Goal: Entertainment & Leisure: Consume media (video, audio)

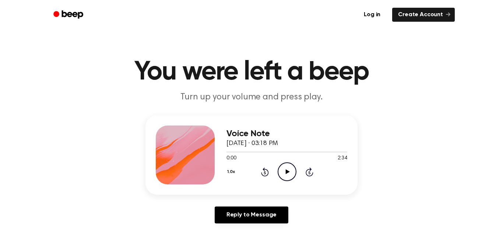
click at [286, 166] on icon "Play Audio" at bounding box center [287, 171] width 19 height 19
click at [277, 179] on div "1.0x Rewind 5 seconds Pause Audio Skip 5 seconds" at bounding box center [287, 171] width 121 height 19
click at [295, 175] on circle at bounding box center [287, 172] width 18 height 18
click at [295, 174] on icon "Play Audio" at bounding box center [287, 171] width 19 height 19
click at [287, 180] on icon "Pause Audio" at bounding box center [287, 171] width 19 height 19
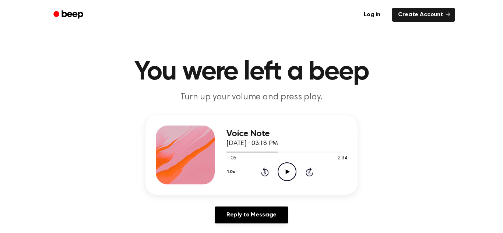
click at [289, 173] on icon "Play Audio" at bounding box center [287, 171] width 19 height 19
click at [286, 177] on icon "Pause Audio" at bounding box center [287, 171] width 19 height 19
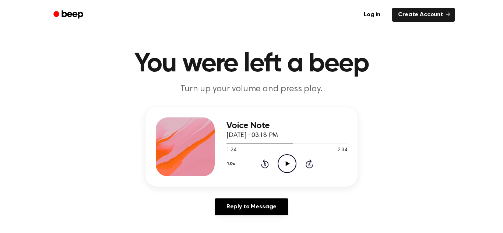
scroll to position [17, 0]
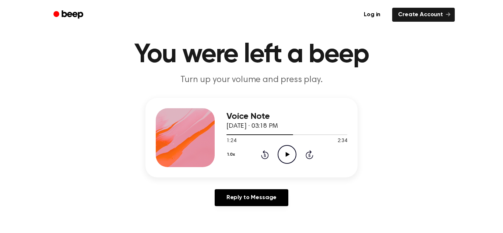
click at [288, 159] on icon "Play Audio" at bounding box center [287, 154] width 19 height 19
click at [280, 155] on icon "Pause Audio" at bounding box center [287, 154] width 19 height 19
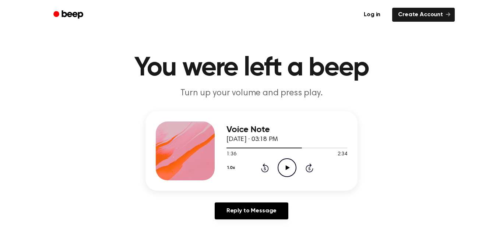
scroll to position [4, 0]
click at [293, 167] on icon "Play Audio" at bounding box center [287, 168] width 19 height 19
click at [293, 171] on icon "Pause Audio" at bounding box center [287, 168] width 19 height 19
click at [283, 170] on icon "Play Audio" at bounding box center [287, 168] width 19 height 19
click at [284, 172] on icon "Pause Audio" at bounding box center [287, 168] width 19 height 19
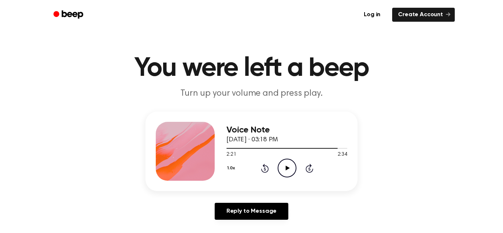
click at [280, 166] on icon "Play Audio" at bounding box center [287, 168] width 19 height 19
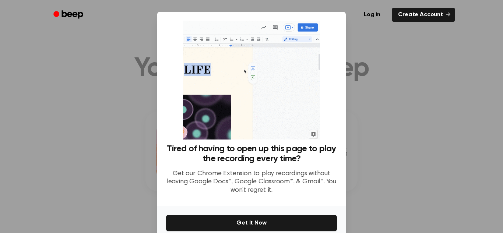
click at [389, 154] on div at bounding box center [251, 116] width 503 height 233
click at [404, 160] on div at bounding box center [251, 116] width 503 height 233
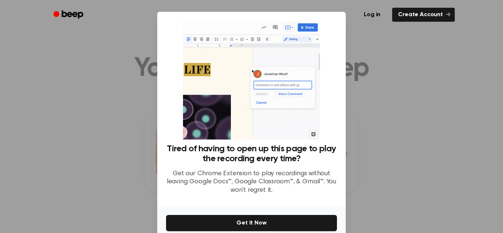
click at [430, 158] on div at bounding box center [251, 116] width 503 height 233
click at [430, 159] on div at bounding box center [251, 116] width 503 height 233
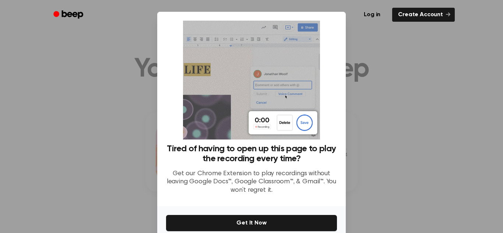
click at [438, 153] on div at bounding box center [251, 116] width 503 height 233
click at [435, 153] on div at bounding box center [251, 116] width 503 height 233
click at [441, 151] on div at bounding box center [251, 116] width 503 height 233
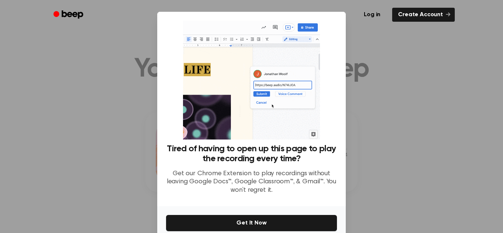
click at [441, 143] on div at bounding box center [251, 116] width 503 height 233
click at [428, 155] on div at bounding box center [251, 116] width 503 height 233
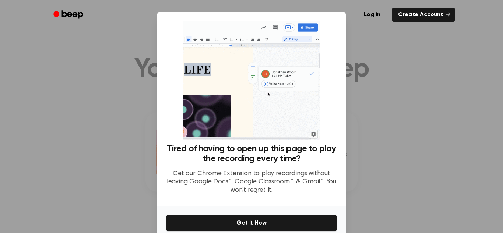
click at [430, 152] on div at bounding box center [251, 116] width 503 height 233
click at [385, 12] on link "Log in" at bounding box center [372, 14] width 31 height 17
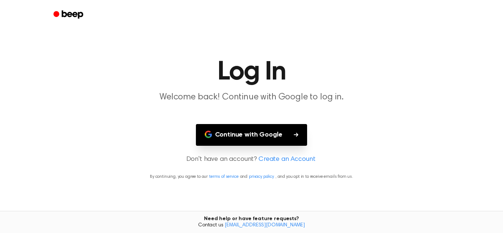
click at [6, 2] on header at bounding box center [251, 14] width 503 height 29
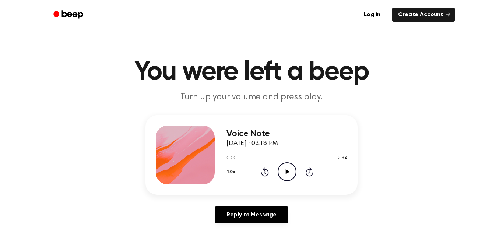
scroll to position [3, 0]
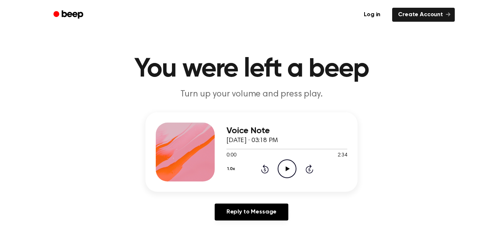
click at [267, 149] on div at bounding box center [287, 149] width 121 height 1
click at [310, 149] on div at bounding box center [287, 149] width 121 height 1
click at [327, 156] on div "1:46 2:34" at bounding box center [287, 156] width 121 height 8
click at [334, 149] on div at bounding box center [287, 149] width 121 height 1
click at [293, 171] on icon "Play Audio" at bounding box center [287, 169] width 19 height 19
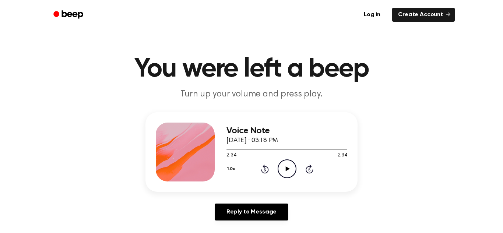
click at [286, 169] on icon at bounding box center [288, 169] width 4 height 5
click at [297, 165] on div "1.0x Rewind 5 seconds Pause Audio Skip 5 seconds" at bounding box center [287, 169] width 121 height 19
click at [287, 172] on icon "Pause Audio" at bounding box center [287, 169] width 19 height 19
click at [291, 169] on icon "Play Audio" at bounding box center [287, 169] width 19 height 19
click at [293, 179] on div "Voice Note [DATE] · 03:18 PM 0:21 2:34 Your browser does not support the [objec…" at bounding box center [287, 152] width 121 height 59
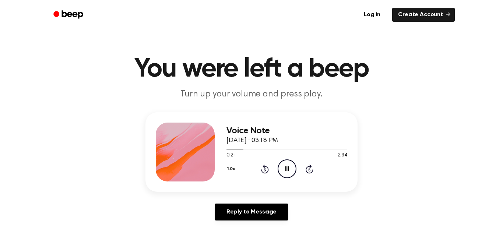
scroll to position [0, 0]
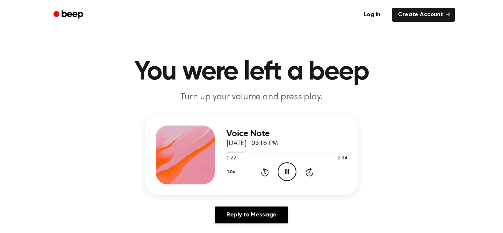
click at [291, 171] on icon "Pause Audio" at bounding box center [287, 171] width 19 height 19
click at [285, 168] on icon "Play Audio" at bounding box center [287, 171] width 19 height 19
click at [297, 175] on div "1.0x Rewind 5 seconds Pause Audio Skip 5 seconds" at bounding box center [287, 171] width 121 height 19
click at [290, 176] on icon "Pause Audio" at bounding box center [287, 171] width 19 height 19
click at [272, 185] on div "Voice Note [DATE] · 03:18 PM 0:25 2:34 Your browser does not support the [objec…" at bounding box center [252, 155] width 212 height 80
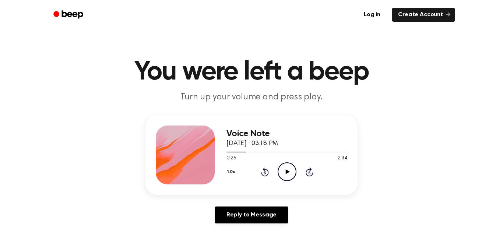
click at [293, 182] on div "Voice Note [DATE] · 03:18 PM 0:25 2:34 Your browser does not support the [objec…" at bounding box center [287, 155] width 121 height 59
click at [288, 175] on icon "Play Audio" at bounding box center [287, 171] width 19 height 19
click at [292, 168] on icon "Pause Audio" at bounding box center [287, 171] width 19 height 19
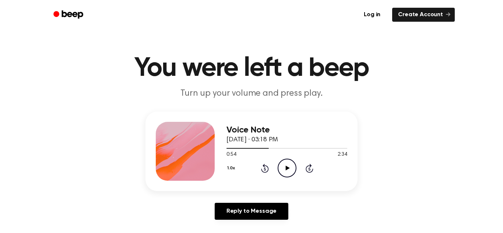
scroll to position [4, 0]
click at [286, 167] on icon at bounding box center [288, 167] width 4 height 5
click at [283, 171] on icon "Pause Audio" at bounding box center [287, 167] width 19 height 19
click at [290, 173] on icon "Play Audio" at bounding box center [287, 167] width 19 height 19
click at [281, 170] on icon "Pause Audio" at bounding box center [287, 167] width 19 height 19
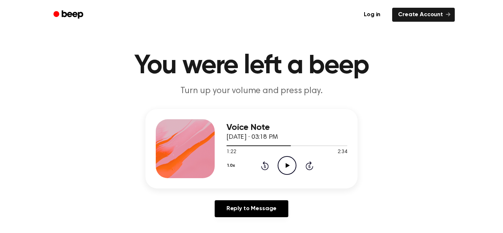
scroll to position [10, 0]
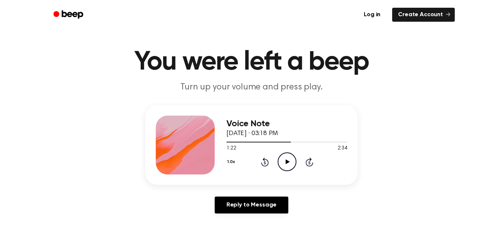
click at [297, 167] on div "1.0x Rewind 5 seconds Play Audio Skip 5 seconds" at bounding box center [287, 162] width 121 height 19
click at [292, 160] on icon "Play Audio" at bounding box center [287, 162] width 19 height 19
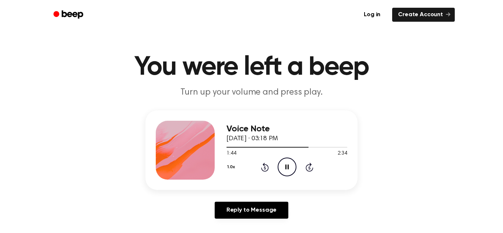
scroll to position [0, 0]
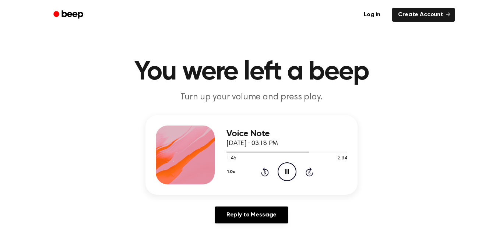
click at [286, 180] on icon "Pause Audio" at bounding box center [287, 171] width 19 height 19
click at [310, 204] on div "Voice Note [DATE] · 03:18 PM 1:45 2:34 Your browser does not support the [objec…" at bounding box center [252, 172] width 486 height 114
click at [286, 163] on circle at bounding box center [287, 172] width 18 height 18
click at [288, 172] on icon at bounding box center [287, 171] width 3 height 5
click at [288, 172] on icon at bounding box center [288, 171] width 4 height 5
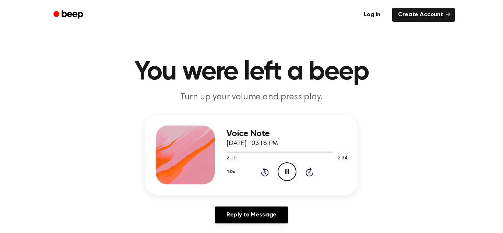
click at [296, 181] on icon "Pause Audio" at bounding box center [287, 171] width 19 height 19
